Goal: Task Accomplishment & Management: Complete application form

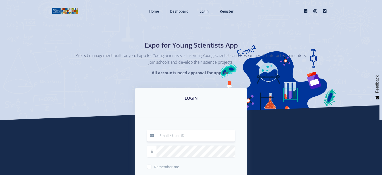
click at [198, 137] on input at bounding box center [196, 136] width 78 height 12
click at [166, 134] on input at bounding box center [196, 136] width 78 height 12
type input "L"
type input "[EMAIL_ADDRESS][DOMAIN_NAME]"
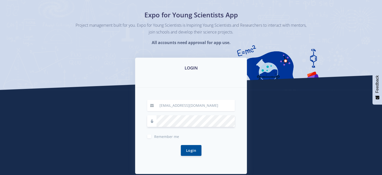
scroll to position [73, 0]
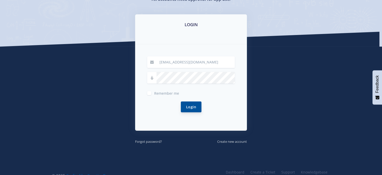
click at [195, 104] on button "Login" at bounding box center [191, 106] width 21 height 11
